Goal: Information Seeking & Learning: Learn about a topic

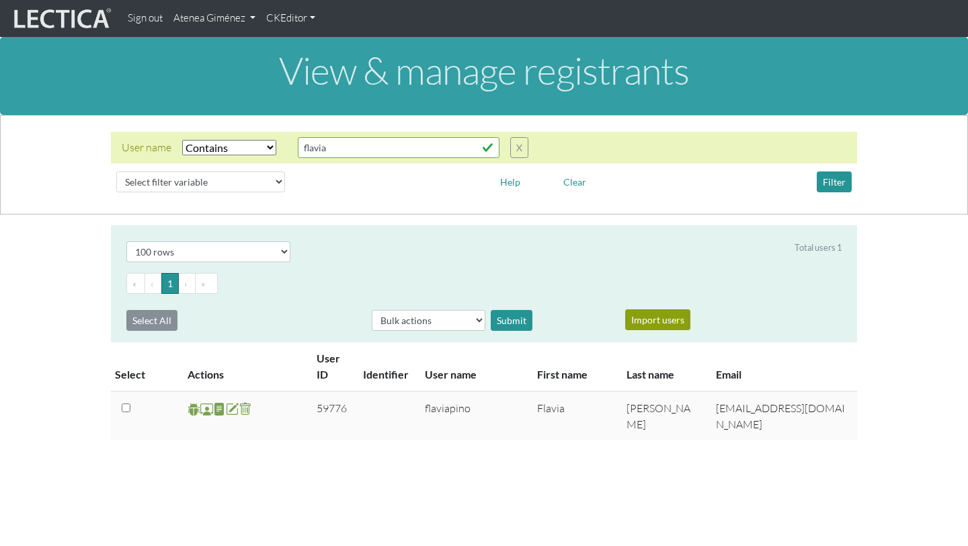
select select "icontains"
select select "100"
select select "icontains"
select select "100"
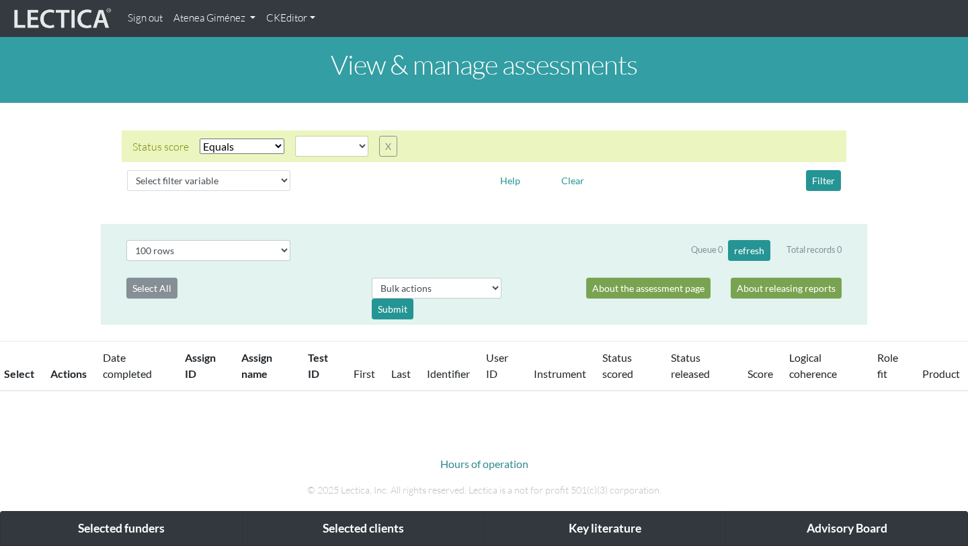
select select
select select "100"
click at [230, 13] on link "Atenea Giménez" at bounding box center [214, 18] width 93 height 26
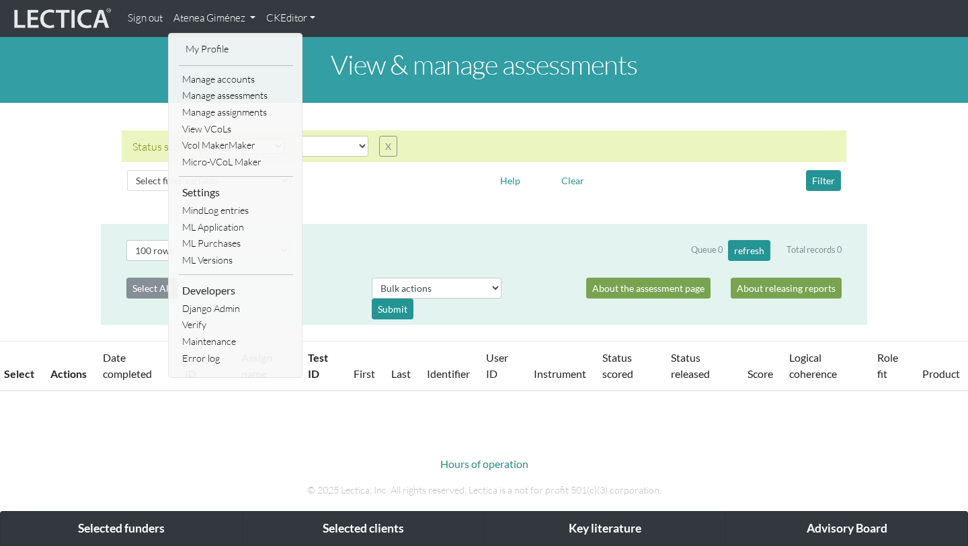
click at [78, 16] on img at bounding box center [61, 19] width 101 height 26
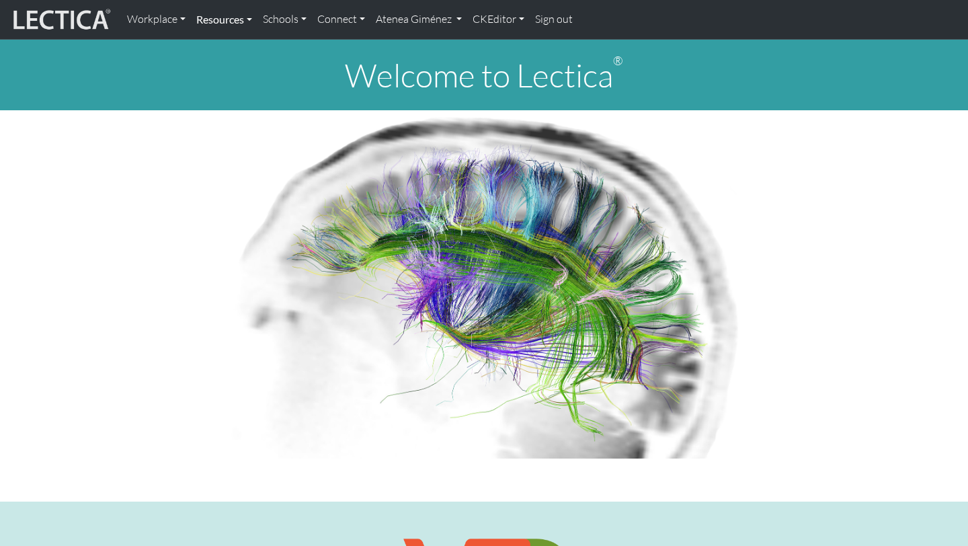
click at [228, 19] on link "Resources" at bounding box center [224, 19] width 67 height 28
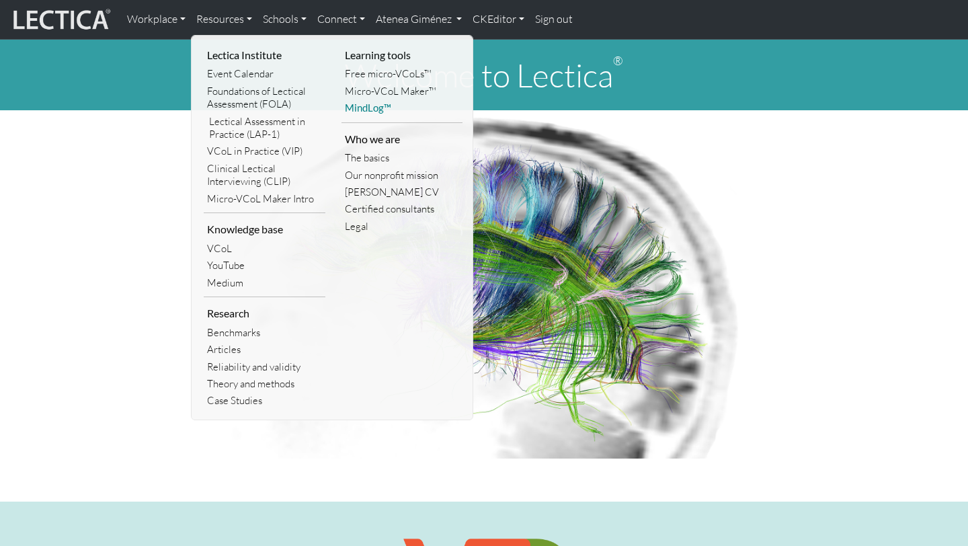
click at [364, 110] on link "MindLog™" at bounding box center [402, 107] width 122 height 17
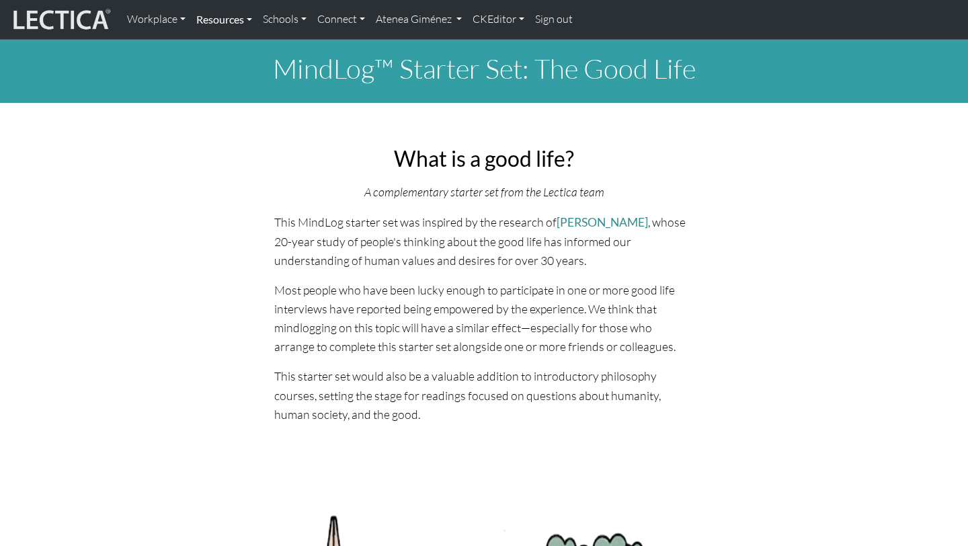
click at [236, 23] on link "Resources" at bounding box center [224, 19] width 67 height 28
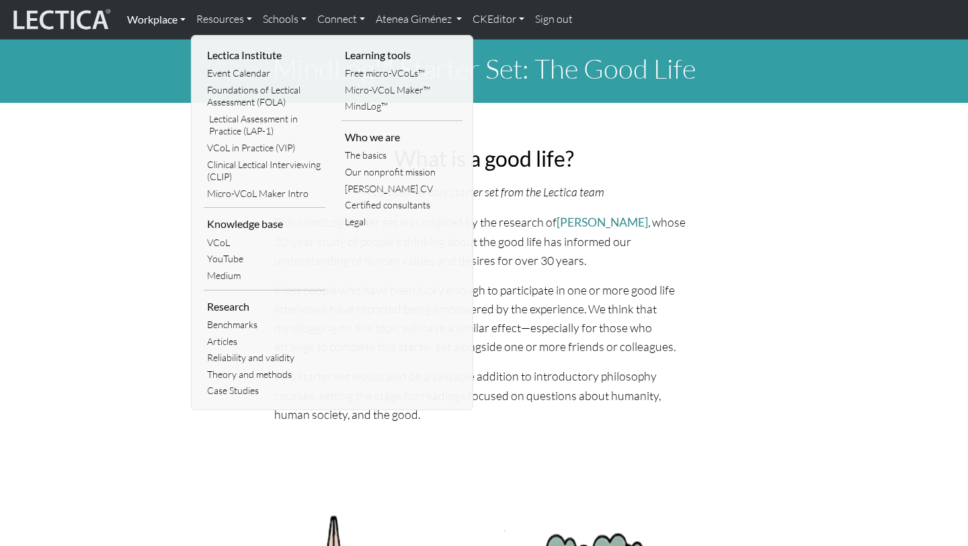
click at [175, 17] on link "Workplace" at bounding box center [156, 19] width 69 height 28
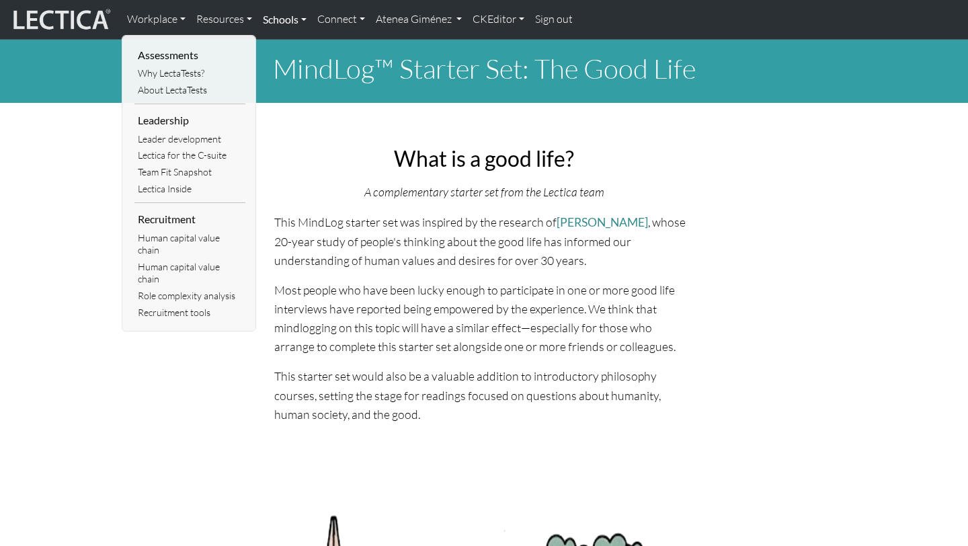
click at [302, 26] on link "Schools" at bounding box center [284, 19] width 54 height 28
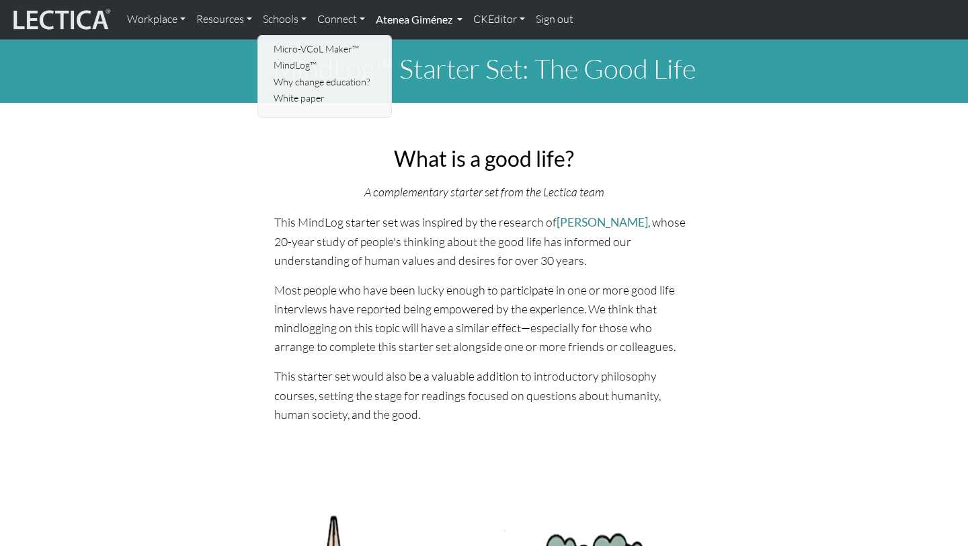
click at [437, 13] on link "Atenea Giménez" at bounding box center [418, 19] width 97 height 28
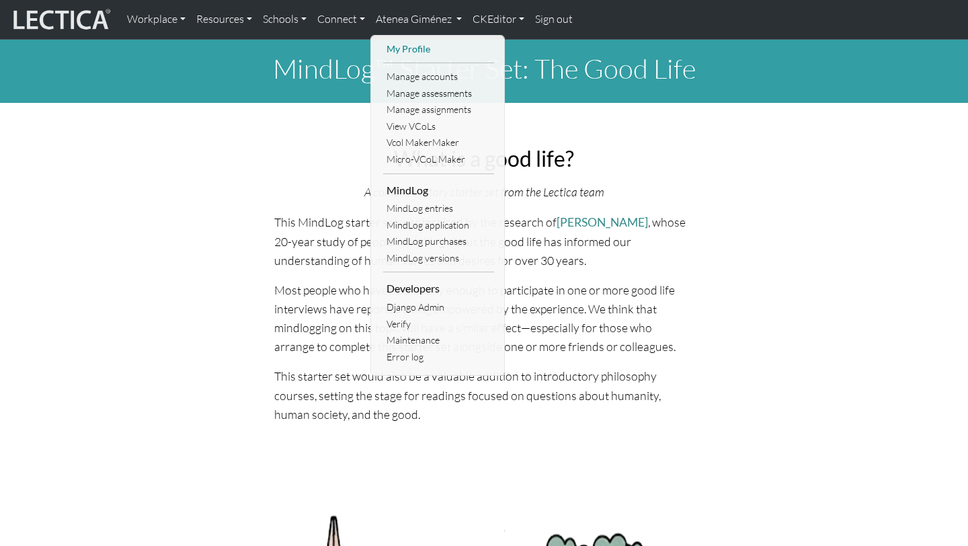
click at [407, 51] on link "My Profile" at bounding box center [438, 49] width 111 height 17
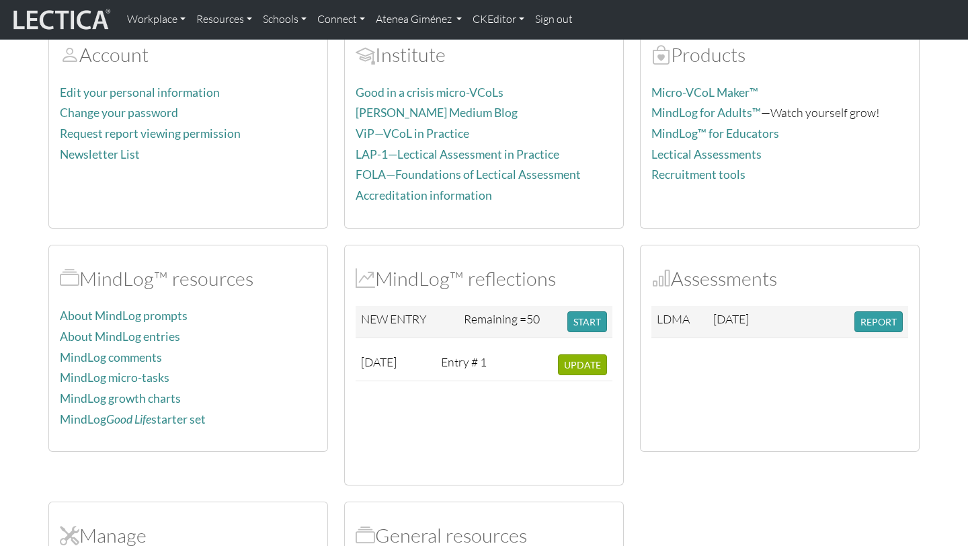
scroll to position [118, 0]
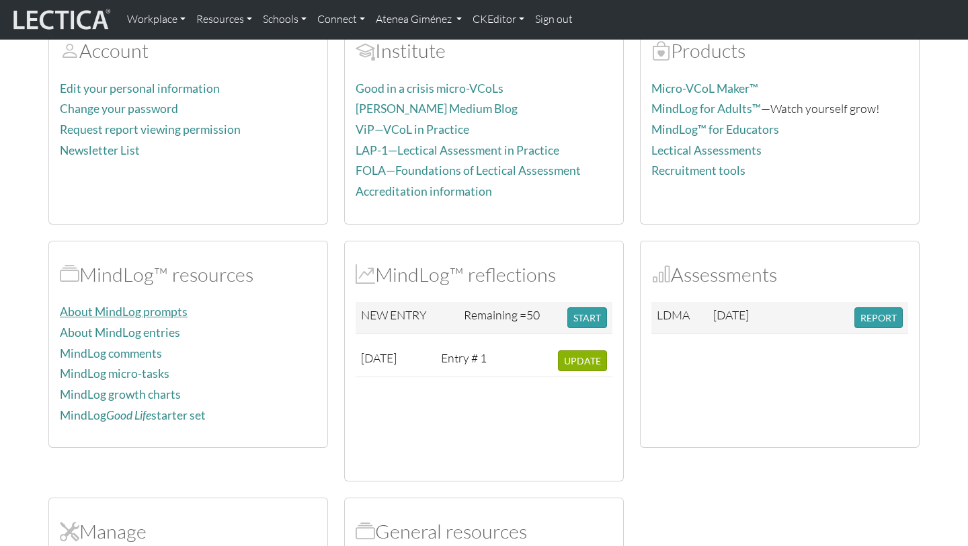
click at [146, 313] on link "About MindLog prompts" at bounding box center [124, 311] width 128 height 14
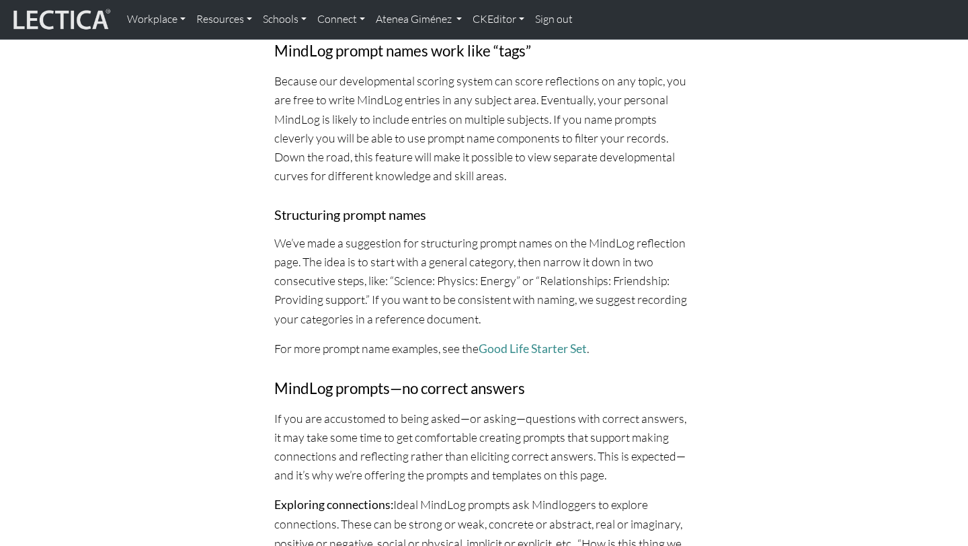
scroll to position [702, 0]
